Goal: Task Accomplishment & Management: Manage account settings

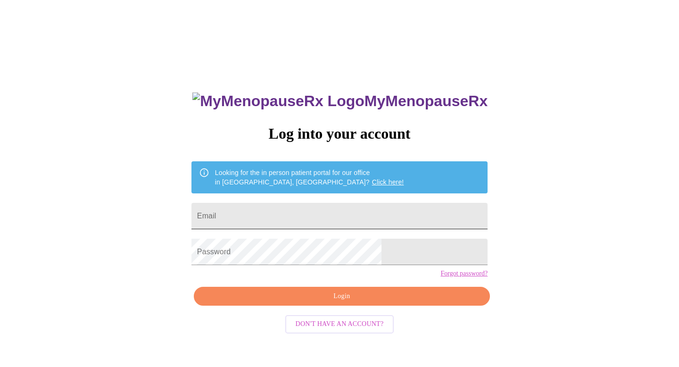
click at [255, 214] on input "Email" at bounding box center [339, 216] width 296 height 26
type input "[EMAIL_ADDRESS][DOMAIN_NAME]"
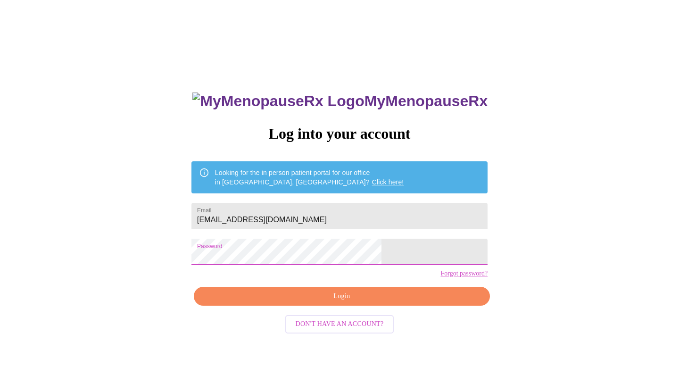
click at [316, 302] on span "Login" at bounding box center [342, 296] width 274 height 12
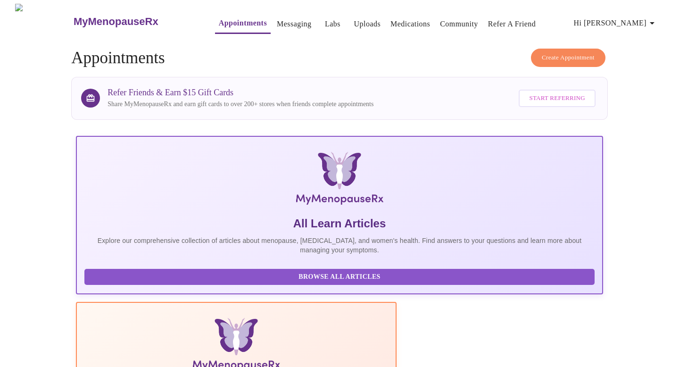
click at [277, 17] on link "Messaging" at bounding box center [294, 23] width 34 height 13
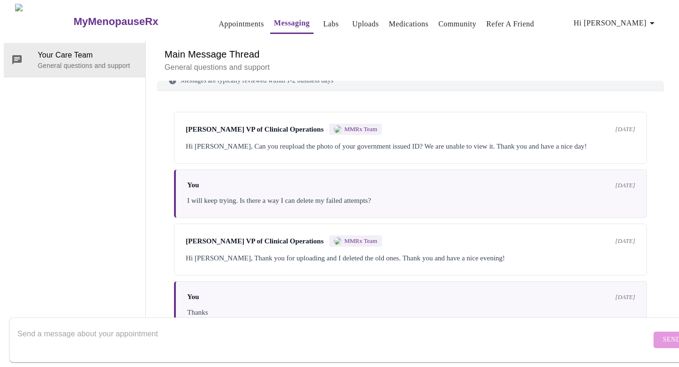
click at [219, 23] on link "Appointments" at bounding box center [241, 23] width 45 height 13
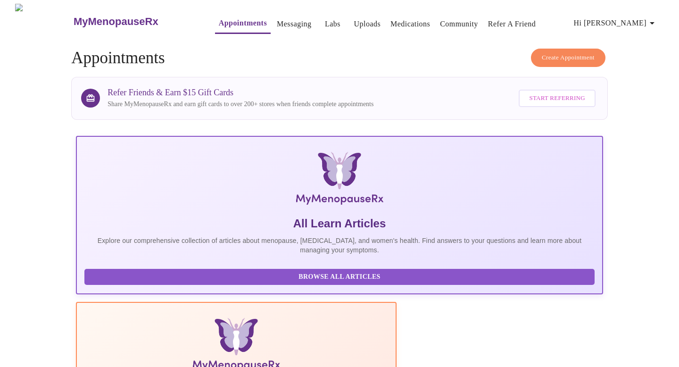
click at [650, 17] on icon "button" at bounding box center [651, 22] width 11 height 11
click at [634, 17] on li "Settings" at bounding box center [641, 19] width 43 height 17
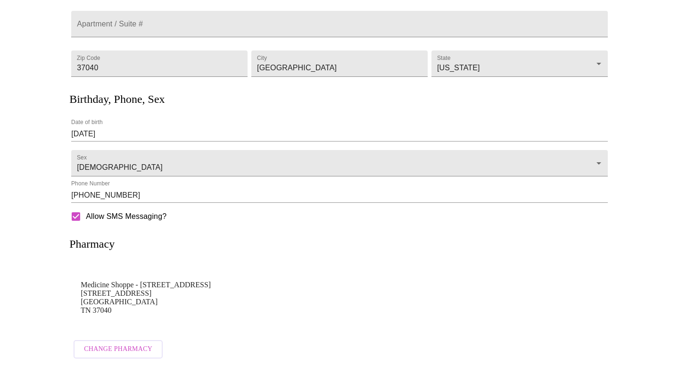
scroll to position [158, 0]
click at [133, 347] on span "Change Pharmacy" at bounding box center [118, 349] width 68 height 12
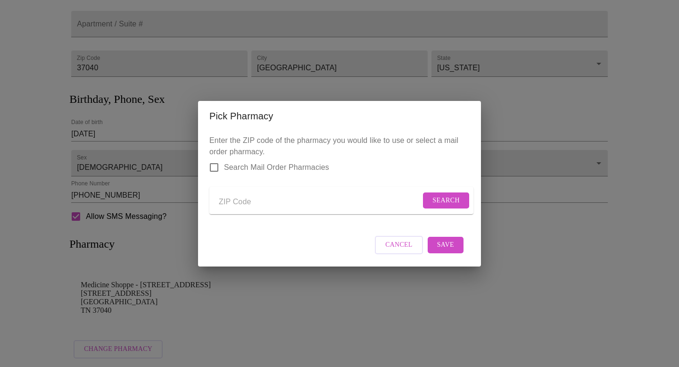
click at [216, 160] on input "Search Mail Order Pharmacies" at bounding box center [214, 167] width 20 height 20
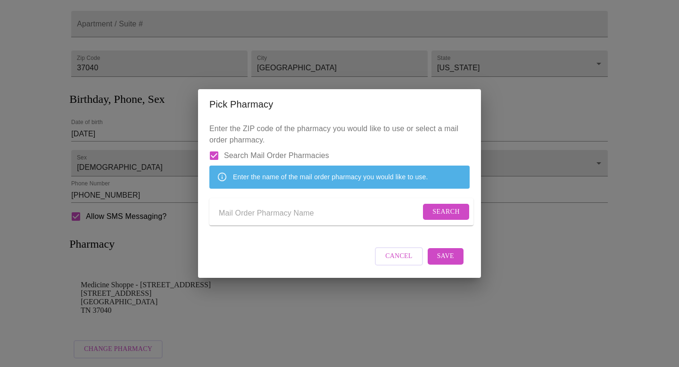
click at [215, 146] on input "Search Mail Order Pharmacies" at bounding box center [214, 156] width 20 height 20
checkbox input "false"
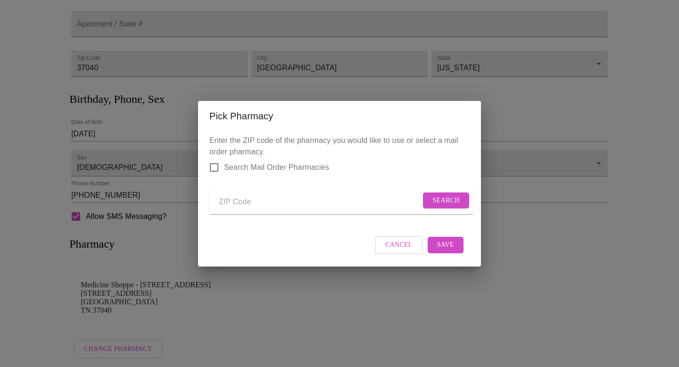
click at [256, 200] on input "Send a message to your care team" at bounding box center [320, 202] width 202 height 15
type input "37043"
click at [443, 198] on span "Search" at bounding box center [445, 201] width 27 height 12
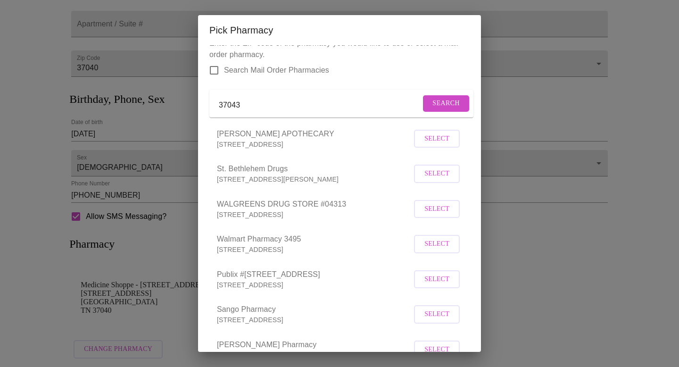
scroll to position [13, 0]
click at [432, 213] on span "Select" at bounding box center [436, 207] width 25 height 12
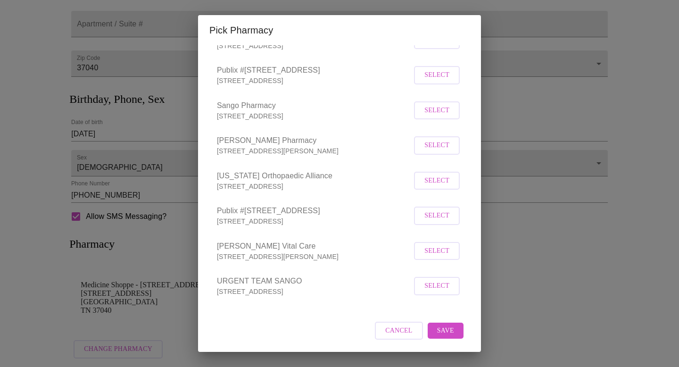
scroll to position [227, 0]
click at [396, 329] on span "Cancel" at bounding box center [398, 331] width 27 height 12
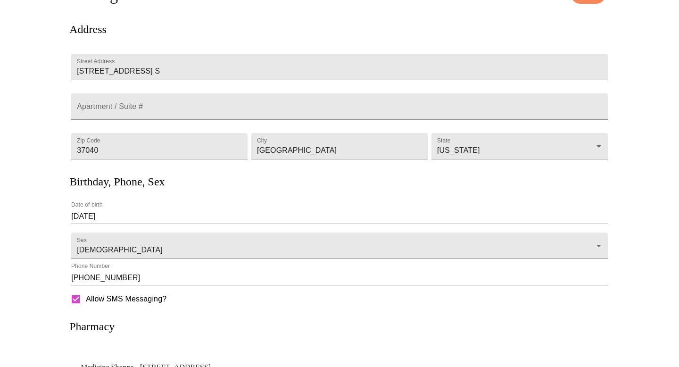
scroll to position [0, 0]
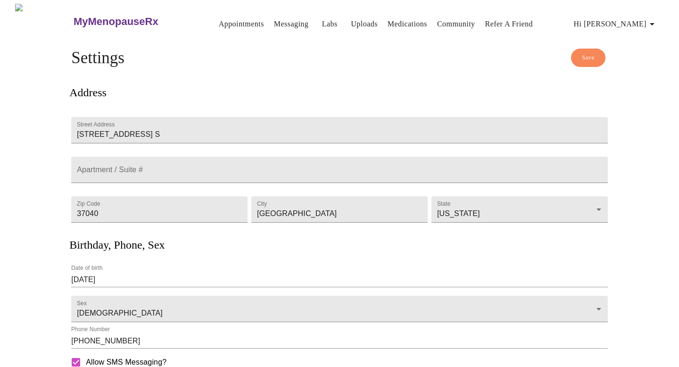
click at [395, 23] on link "Medications" at bounding box center [408, 23] width 40 height 13
